Goal: Task Accomplishment & Management: Manage account settings

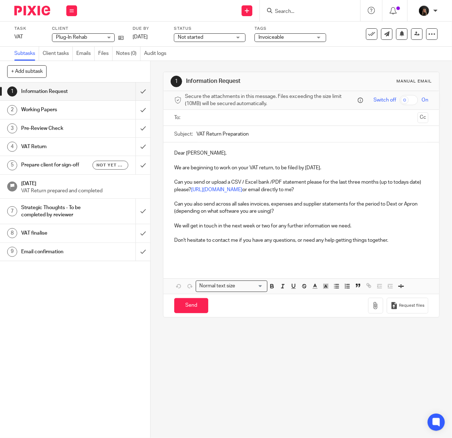
click at [41, 10] on img at bounding box center [32, 11] width 36 height 10
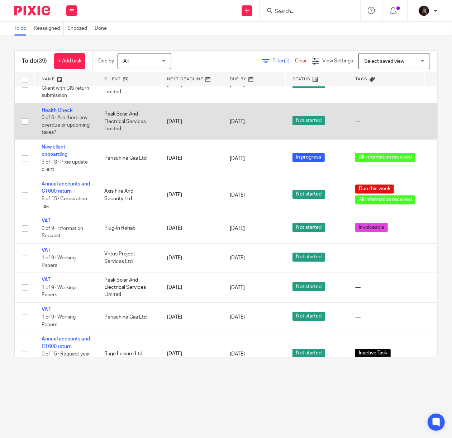
scroll to position [638, 0]
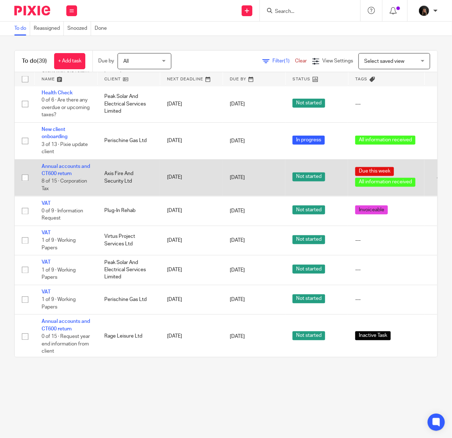
click at [57, 185] on td "Annual accounts and CT600 return 8 of 15 · Corporation Tax" at bounding box center [65, 177] width 63 height 37
click at [57, 177] on link "Annual accounts and CT600 return" at bounding box center [66, 170] width 48 height 12
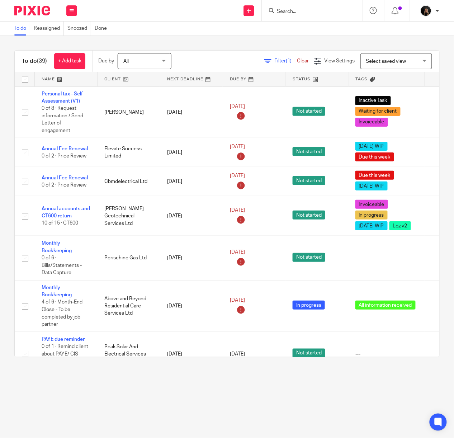
click at [281, 18] on div at bounding box center [312, 10] width 100 height 21
click at [283, 13] on input "Search" at bounding box center [308, 12] width 65 height 6
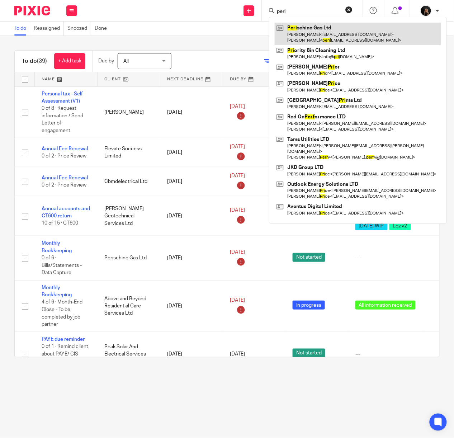
type input "peri"
click at [297, 28] on link at bounding box center [358, 34] width 166 height 22
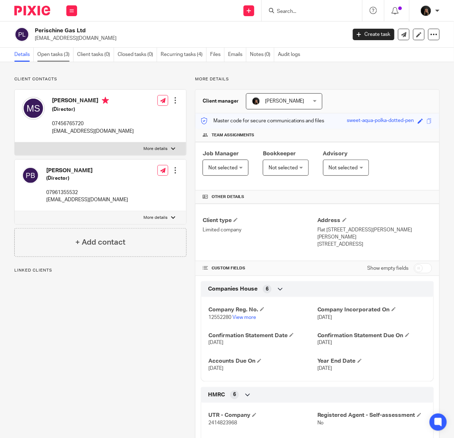
click at [69, 59] on link "Open tasks (3)" at bounding box center [55, 55] width 36 height 14
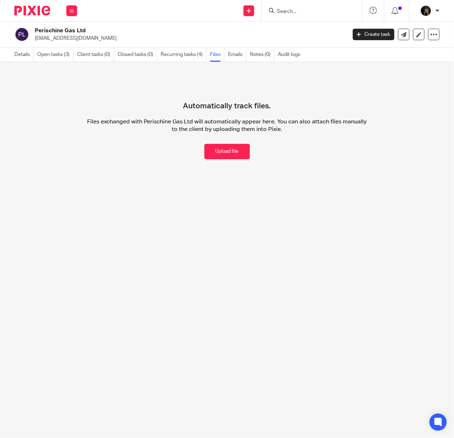
click at [426, 101] on div "Upload file Drag & Drop your files, or click here Files uploading... Automatica…" at bounding box center [227, 118] width 454 height 112
click at [37, 13] on img at bounding box center [32, 11] width 36 height 10
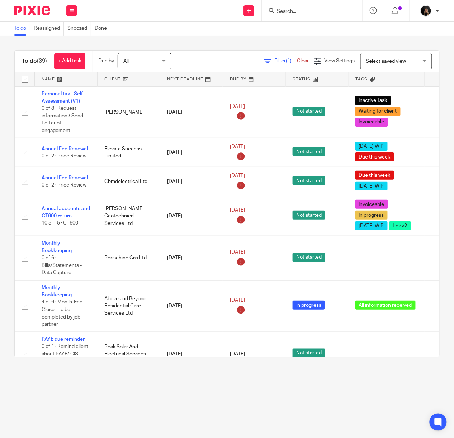
click at [286, 6] on form at bounding box center [314, 10] width 76 height 9
click at [304, 9] on input "Search" at bounding box center [308, 12] width 65 height 6
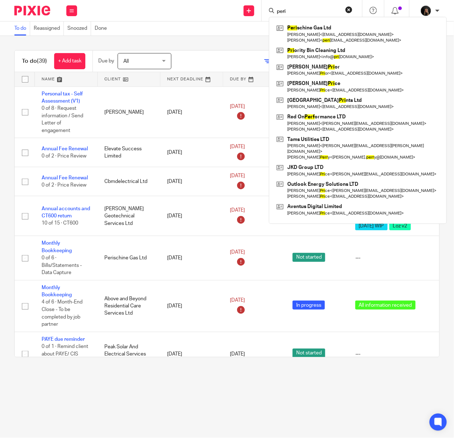
type input "peri"
click button "submit" at bounding box center [0, 0] width 0 height 0
drag, startPoint x: 318, startPoint y: 36, endPoint x: 326, endPoint y: 21, distance: 17.4
click at [318, 36] on link at bounding box center [358, 34] width 166 height 22
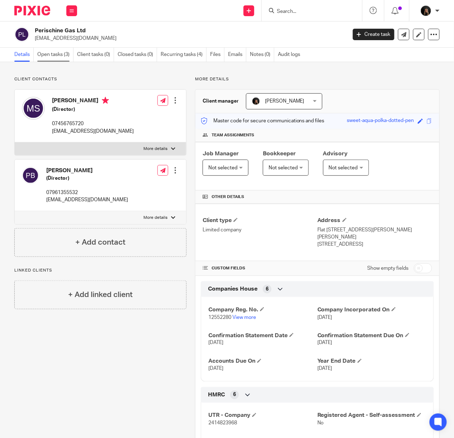
click at [57, 59] on link "Open tasks (3)" at bounding box center [55, 55] width 36 height 14
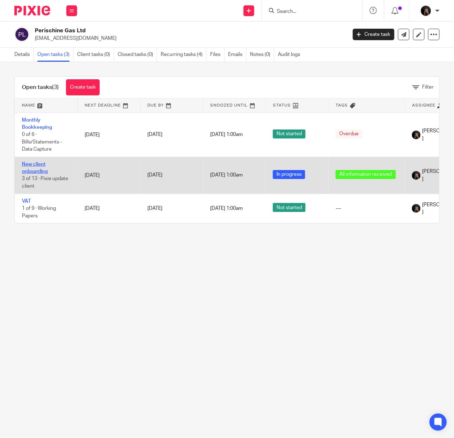
click at [33, 165] on link "New client onboarding" at bounding box center [35, 168] width 26 height 12
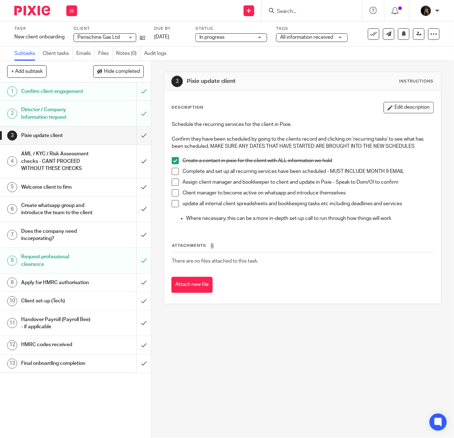
click at [173, 175] on span at bounding box center [175, 171] width 7 height 7
click at [173, 186] on span at bounding box center [175, 182] width 7 height 7
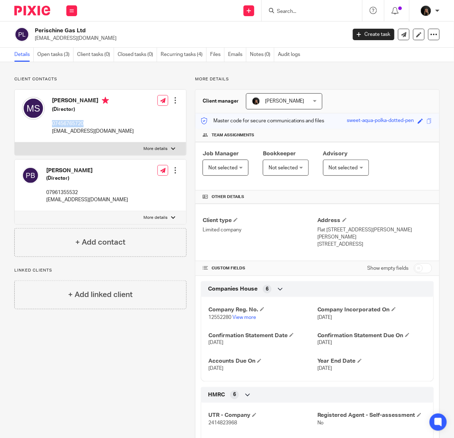
drag, startPoint x: 93, startPoint y: 121, endPoint x: 50, endPoint y: 123, distance: 43.1
click at [50, 123] on div "[PERSON_NAME] (Director) 07456765720 [EMAIL_ADDRESS][DOMAIN_NAME]" at bounding box center [78, 115] width 112 height 45
